Goal: Task Accomplishment & Management: Manage account settings

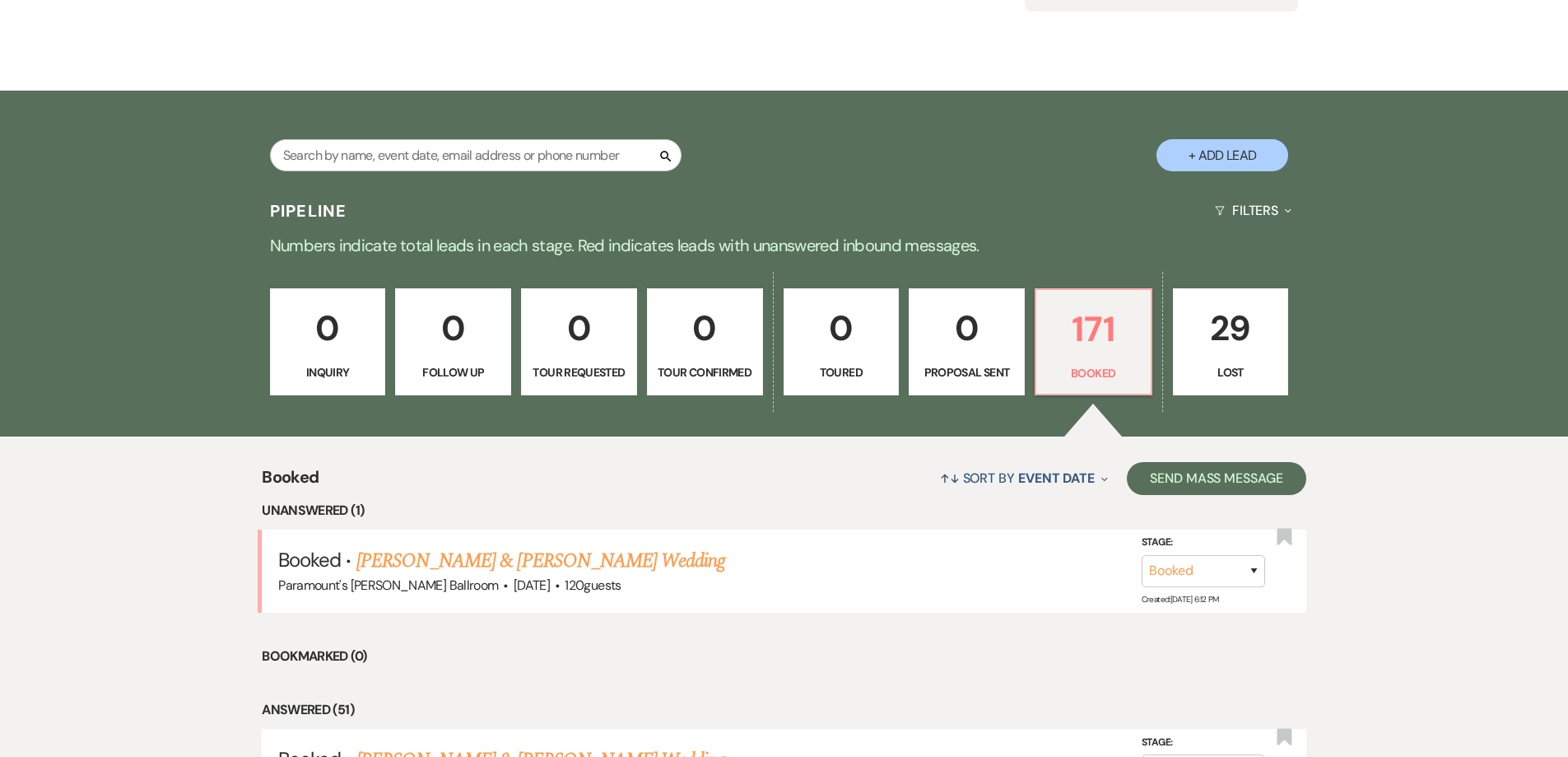
scroll to position [176, 0]
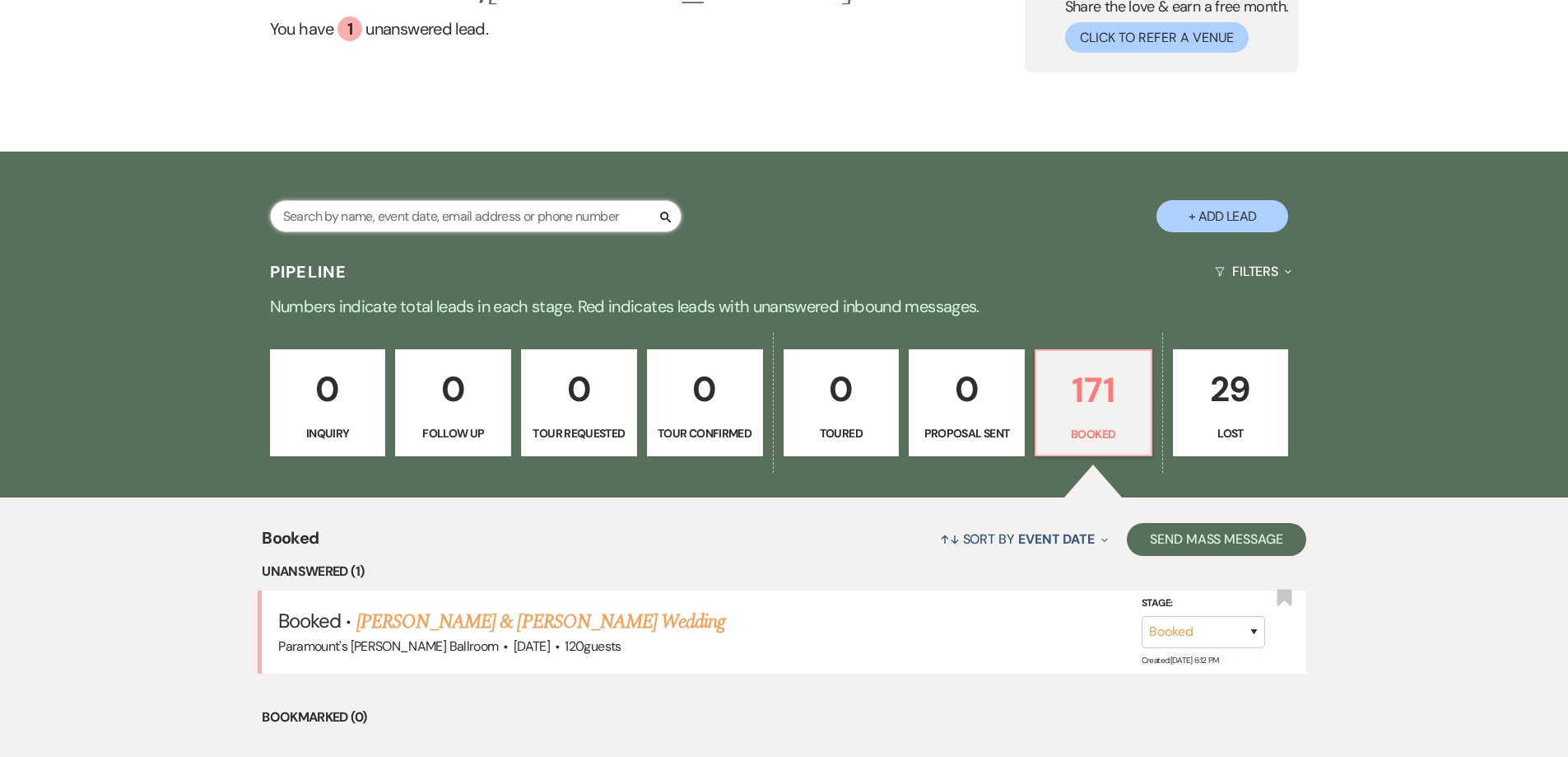
click at [406, 215] on input "text" at bounding box center [475, 215] width 412 height 32
type input "pribulick"
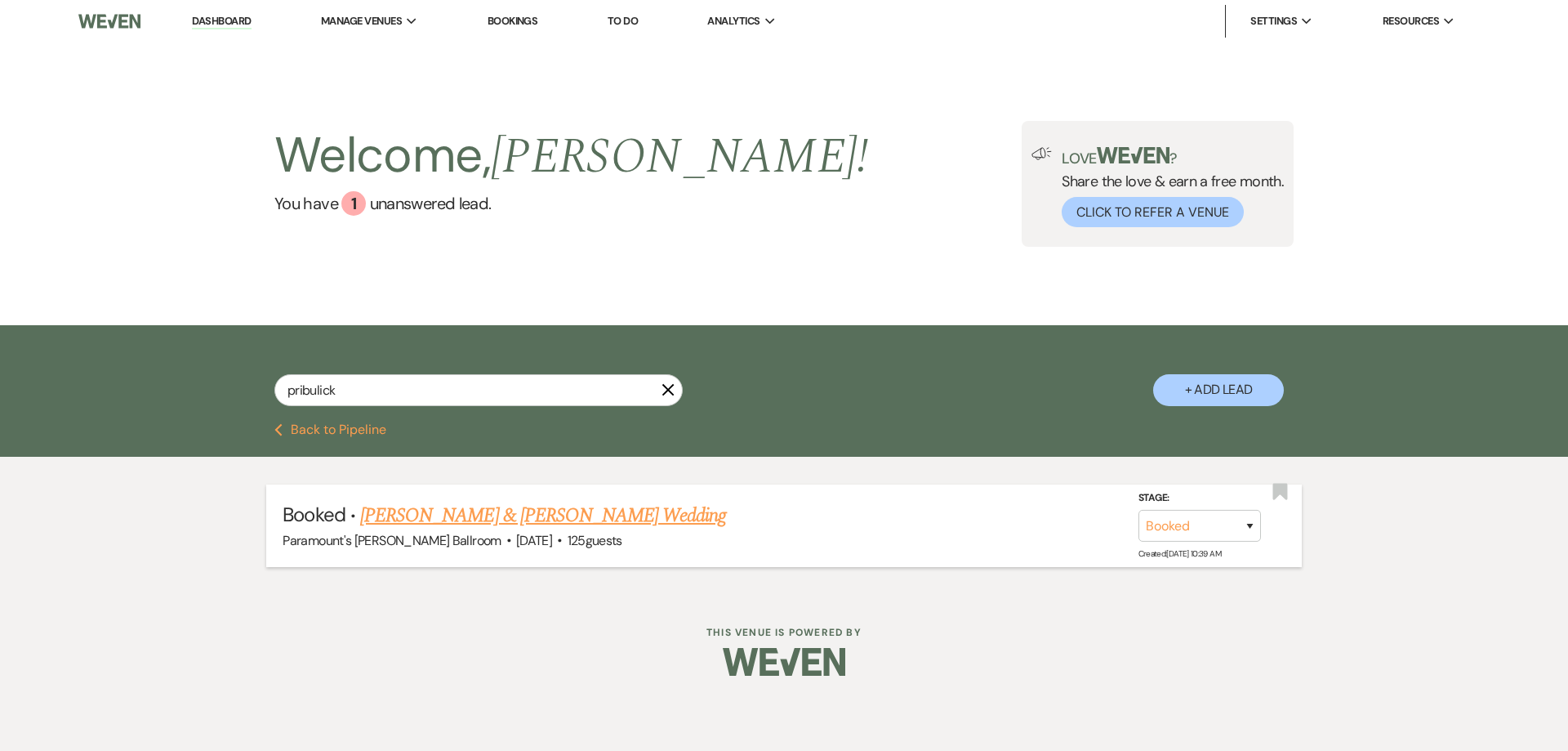
click at [561, 511] on link "[PERSON_NAME] & [PERSON_NAME] Wedding" at bounding box center [543, 515] width 366 height 30
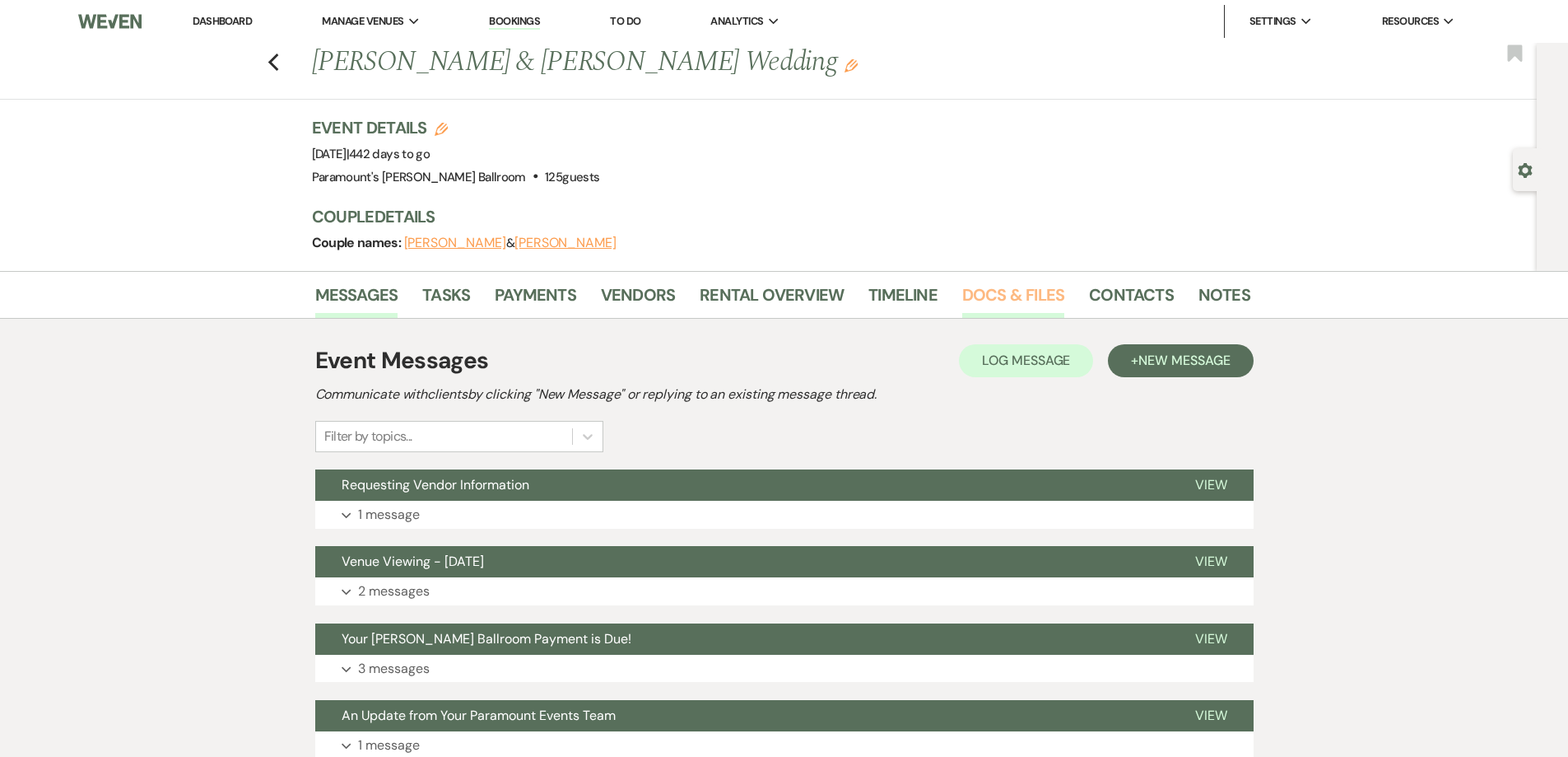
click at [995, 294] on link "Docs & Files" at bounding box center [1013, 300] width 102 height 37
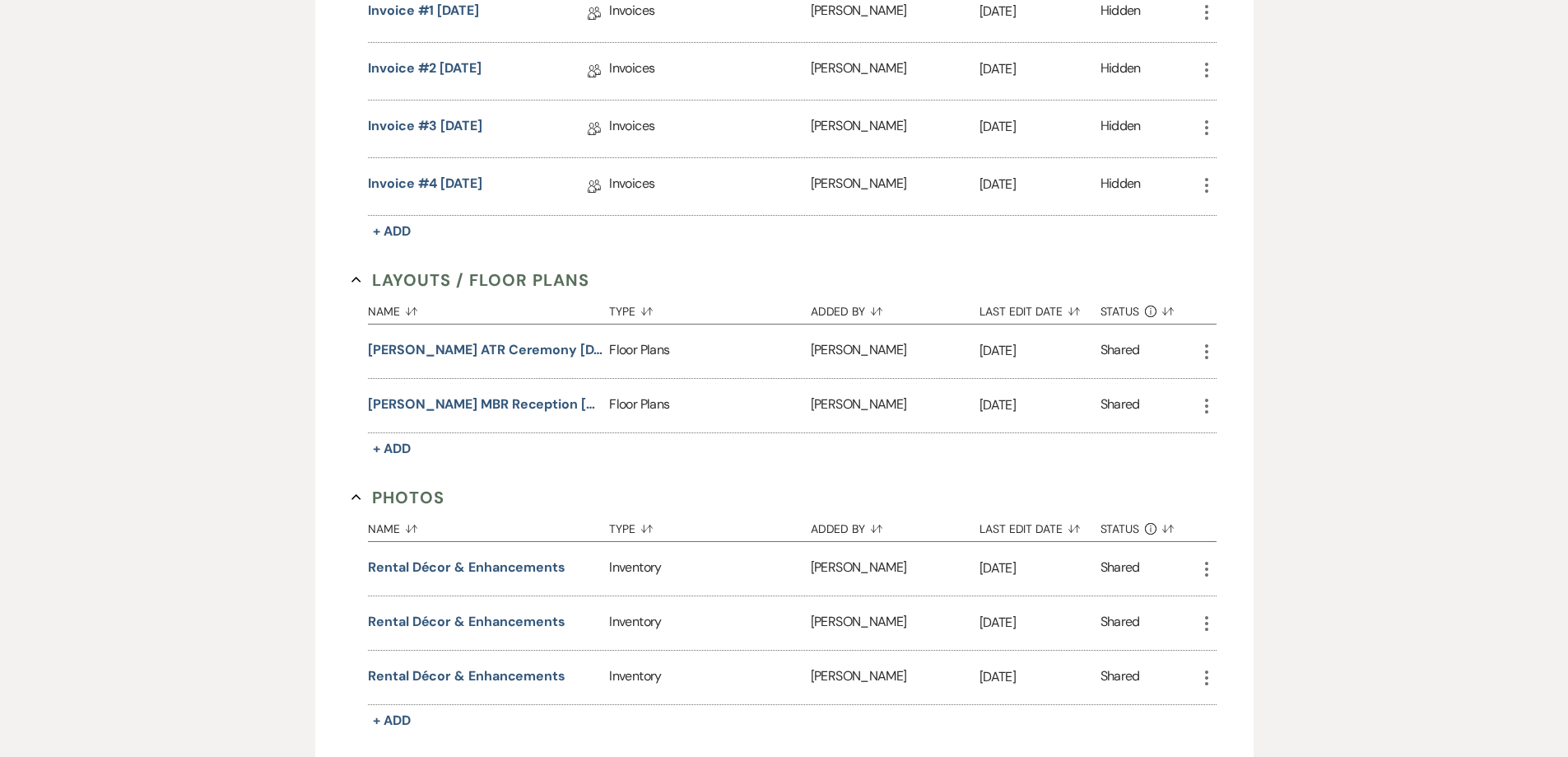
scroll to position [988, 0]
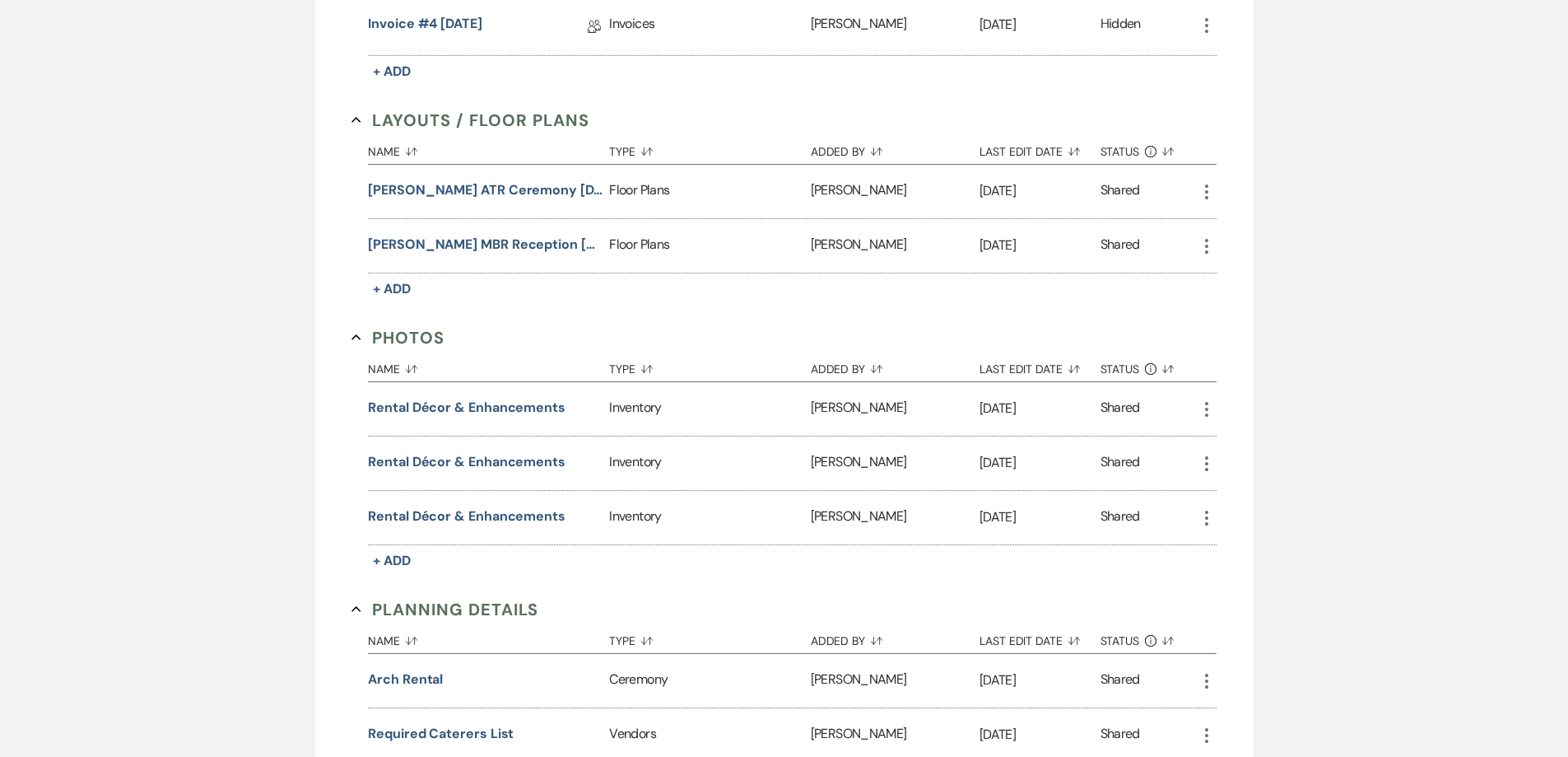
click at [1209, 245] on icon "More" at bounding box center [1206, 246] width 20 height 20
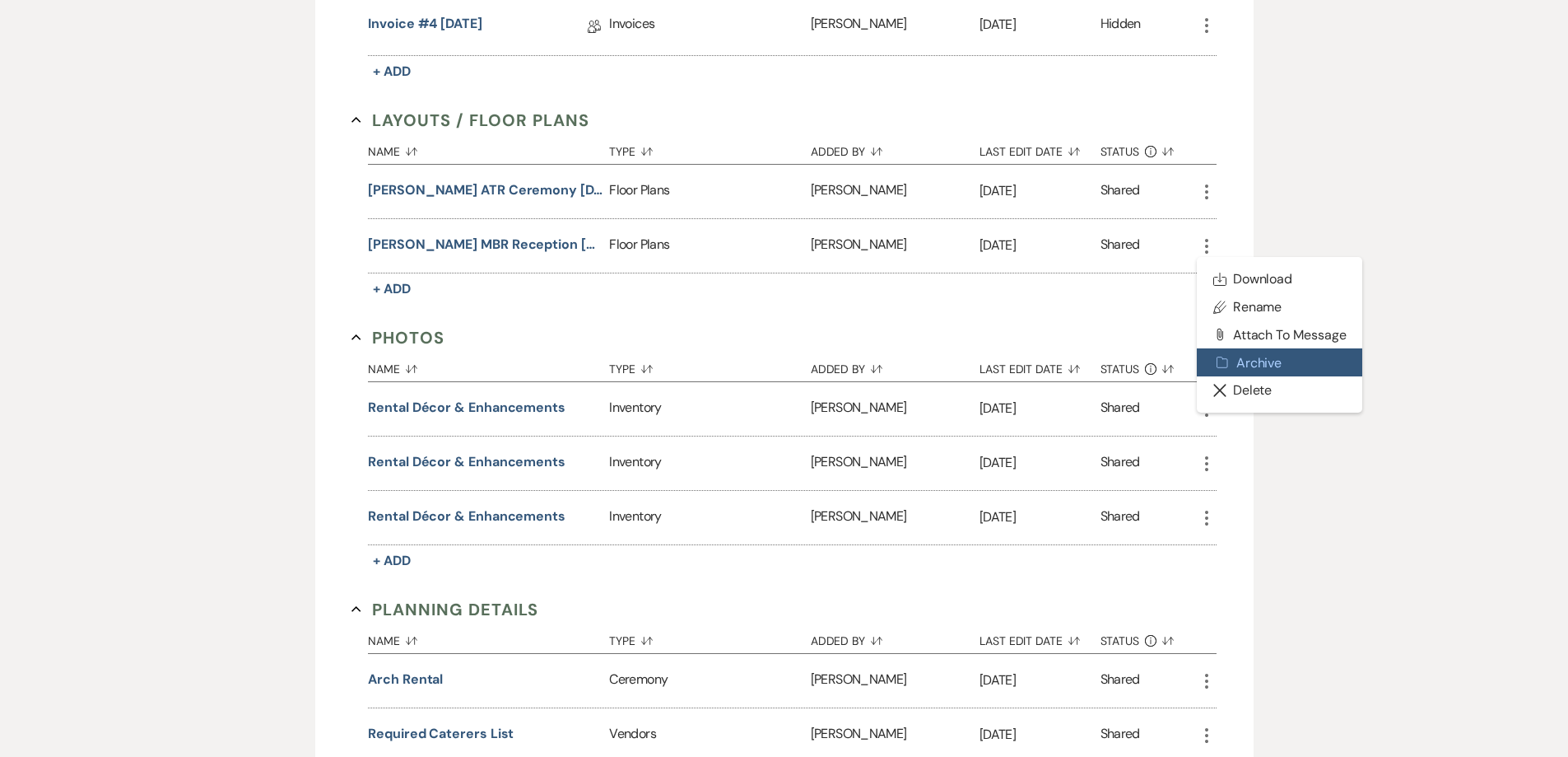
click at [1251, 367] on button "Archive Archive" at bounding box center [1279, 362] width 166 height 28
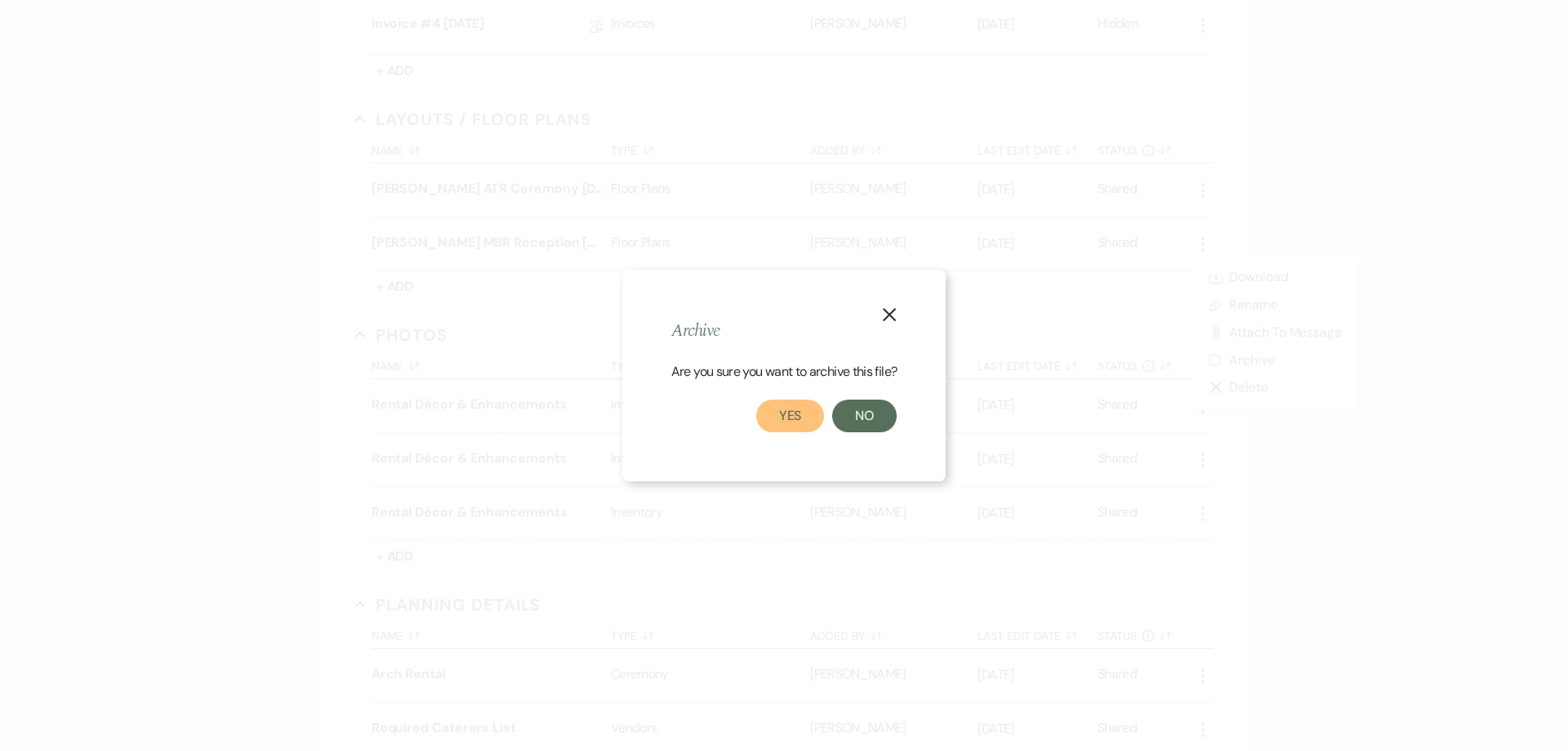
click at [776, 416] on button "Yes" at bounding box center [791, 416] width 69 height 32
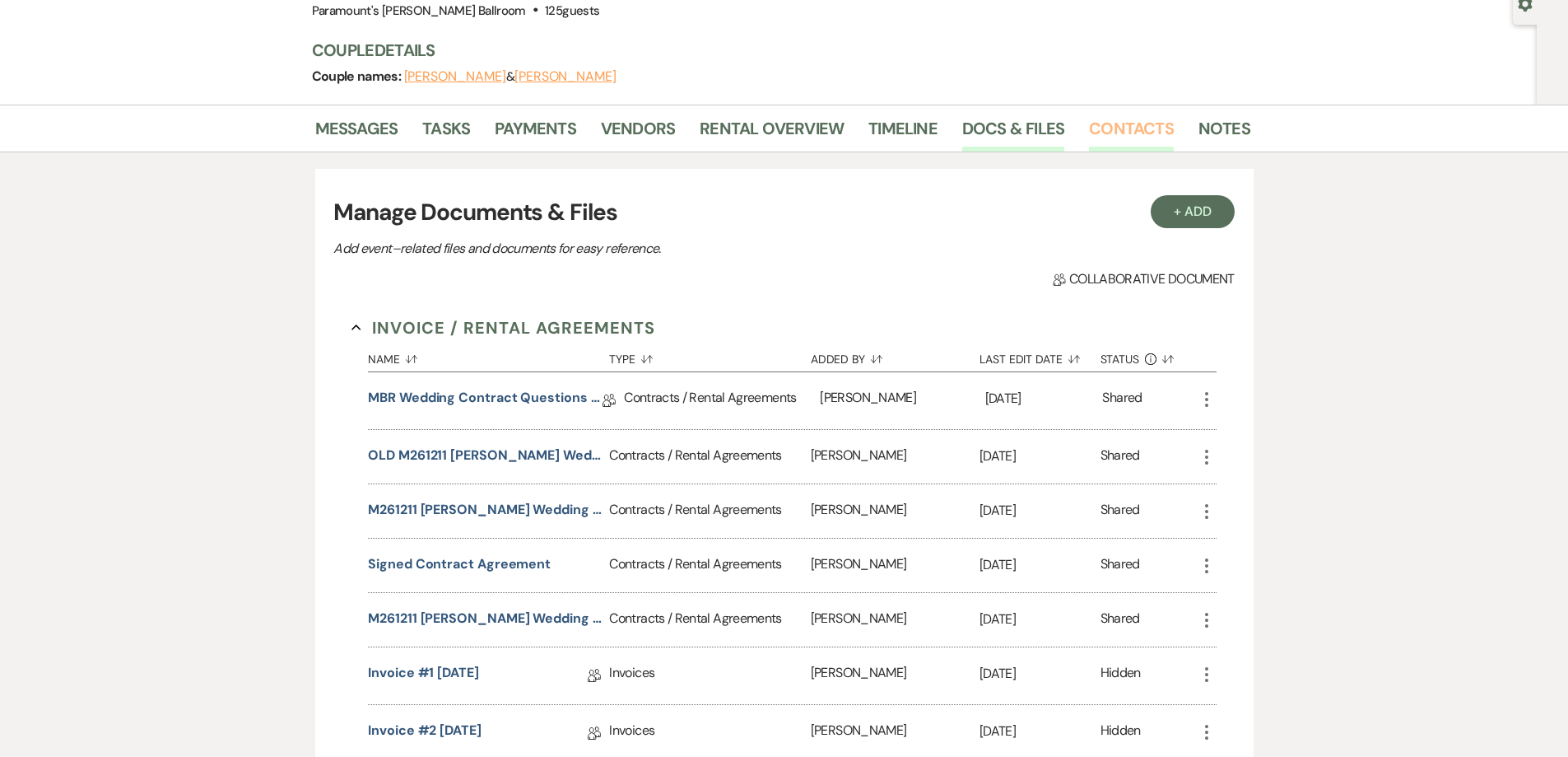
scroll to position [164, 0]
click at [1177, 208] on button "+ Add" at bounding box center [1192, 213] width 84 height 33
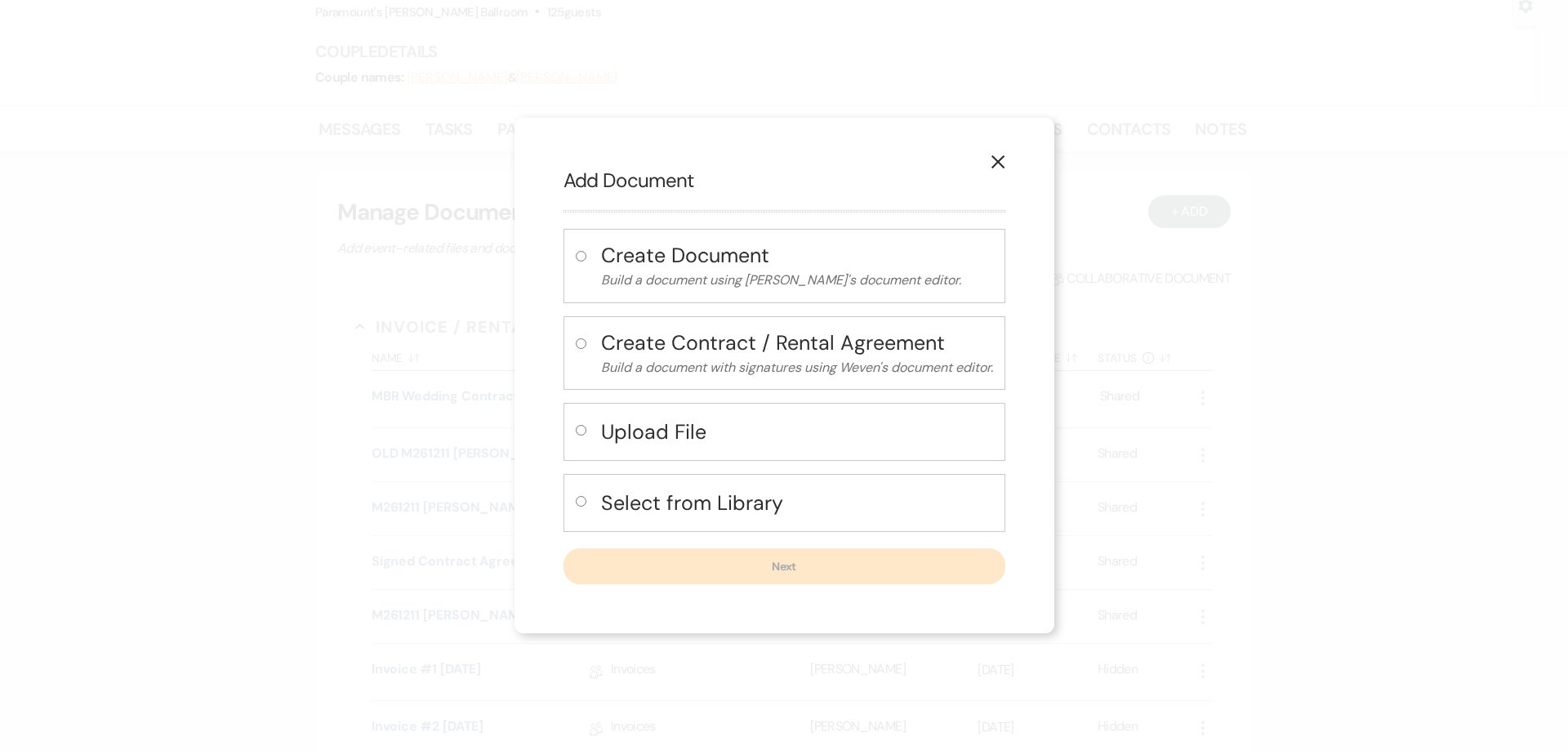
click at [676, 438] on h4 "Upload File" at bounding box center [797, 432] width 392 height 29
radio input "true"
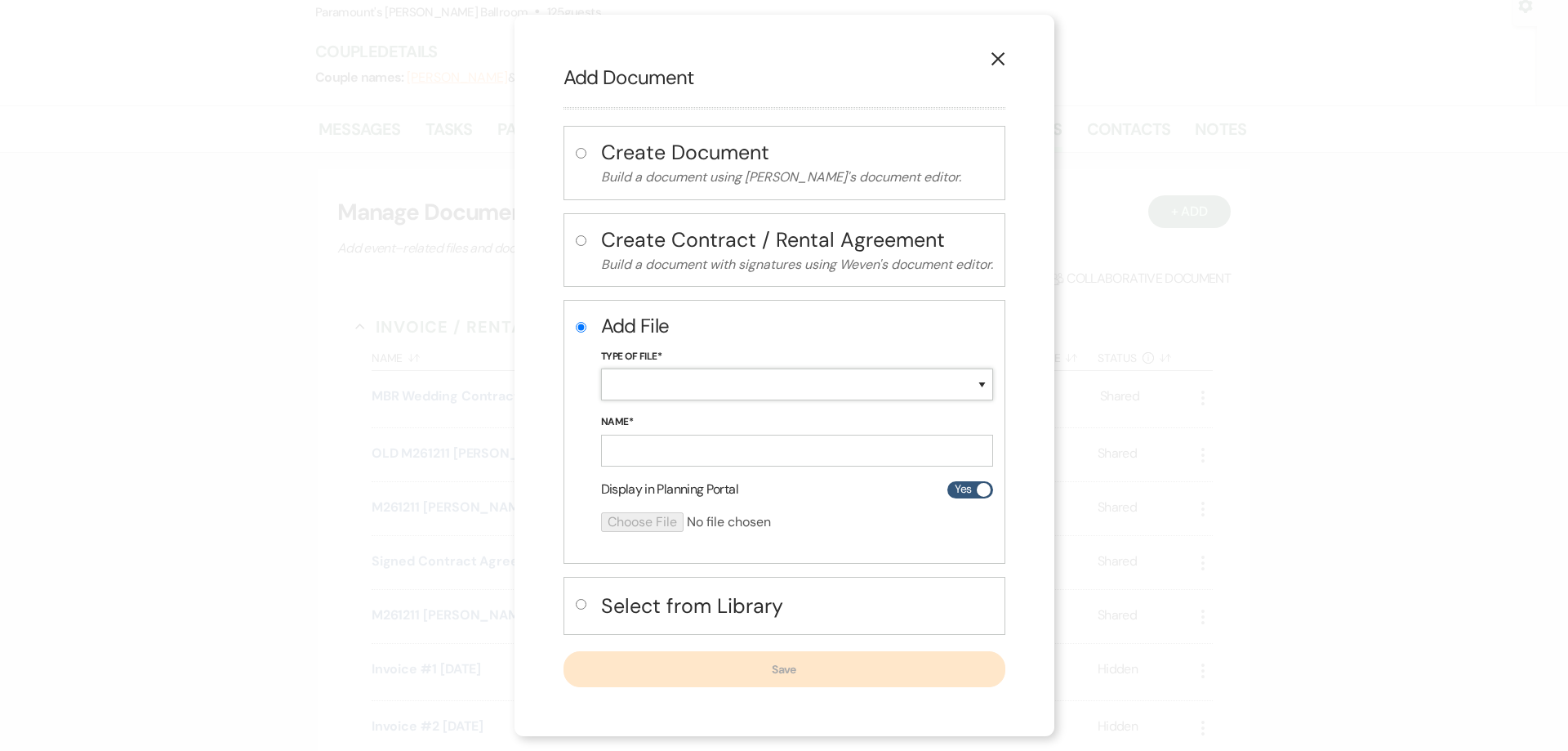
click at [644, 381] on select "Special Event Insurance Vendor Certificate of Insurance Contracts / Rental Agre…" at bounding box center [797, 384] width 392 height 31
select select "24"
click at [601, 369] on select "Special Event Insurance Vendor Certificate of Insurance Contracts / Rental Agre…" at bounding box center [797, 384] width 392 height 31
click at [630, 449] on input "Name*" at bounding box center [797, 450] width 392 height 31
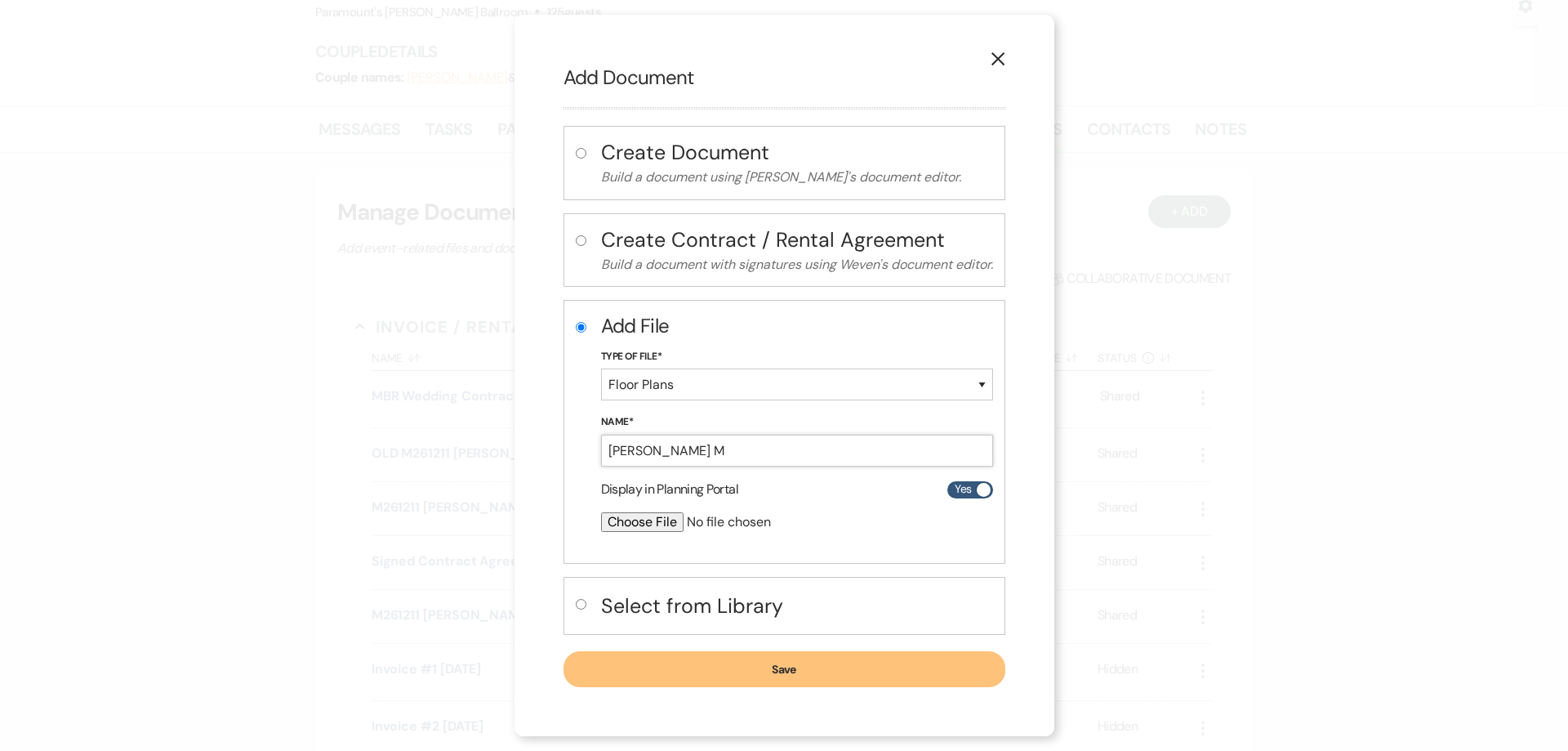
type input "[PERSON_NAME] MBR Reception [DATE]"
click at [647, 520] on input "file" at bounding box center [754, 521] width 306 height 20
type input "C:\fakepath\[PERSON_NAME] MBR Reception [DATE].pdf"
click at [808, 665] on button "Save" at bounding box center [784, 670] width 442 height 36
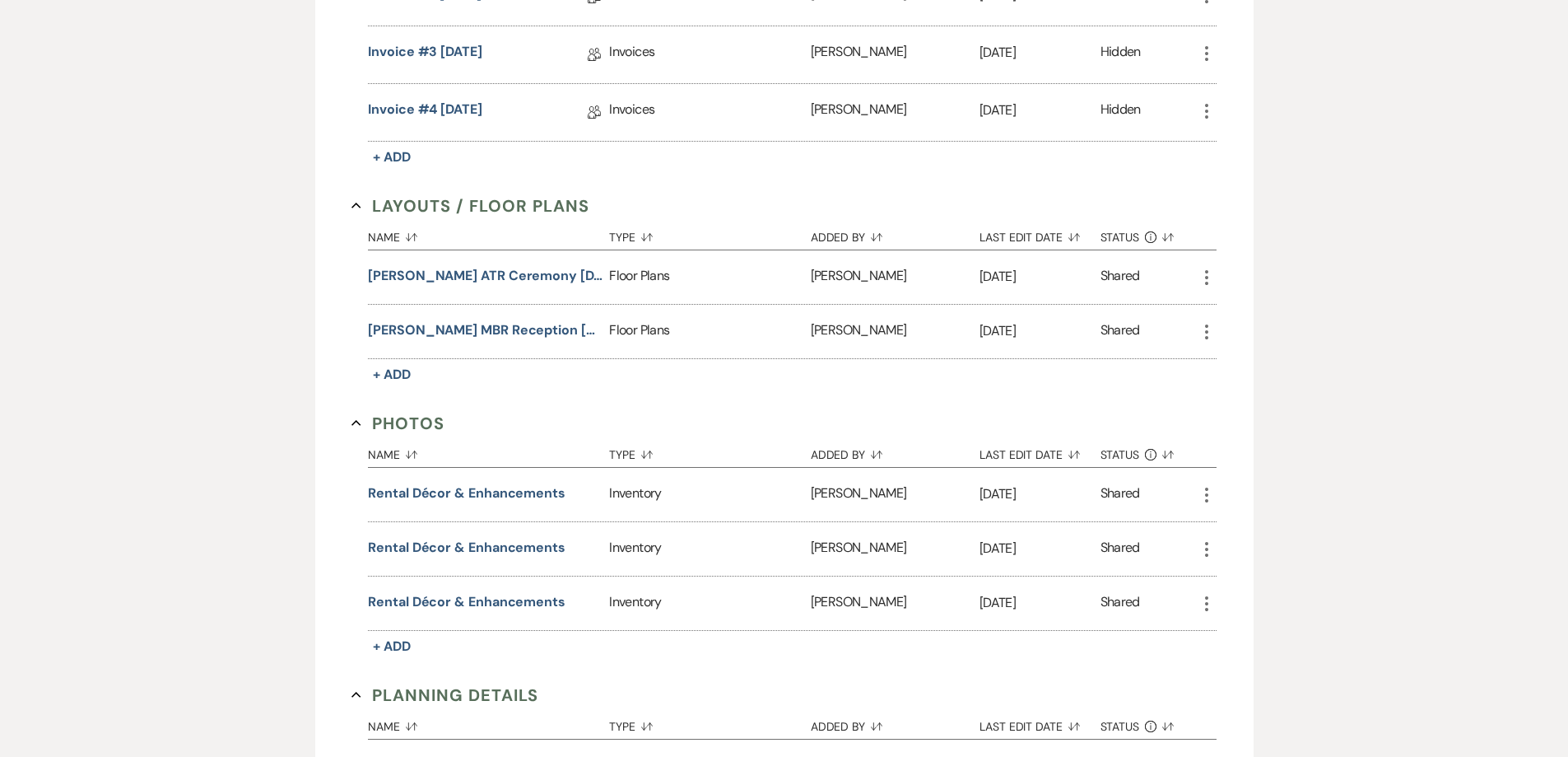
scroll to position [906, 0]
click at [173, 336] on div "Messages Tasks Payments Vendors Rental Overview Timeline Docs & Files Contacts …" at bounding box center [784, 382] width 1568 height 2036
